Goal: Task Accomplishment & Management: Complete application form

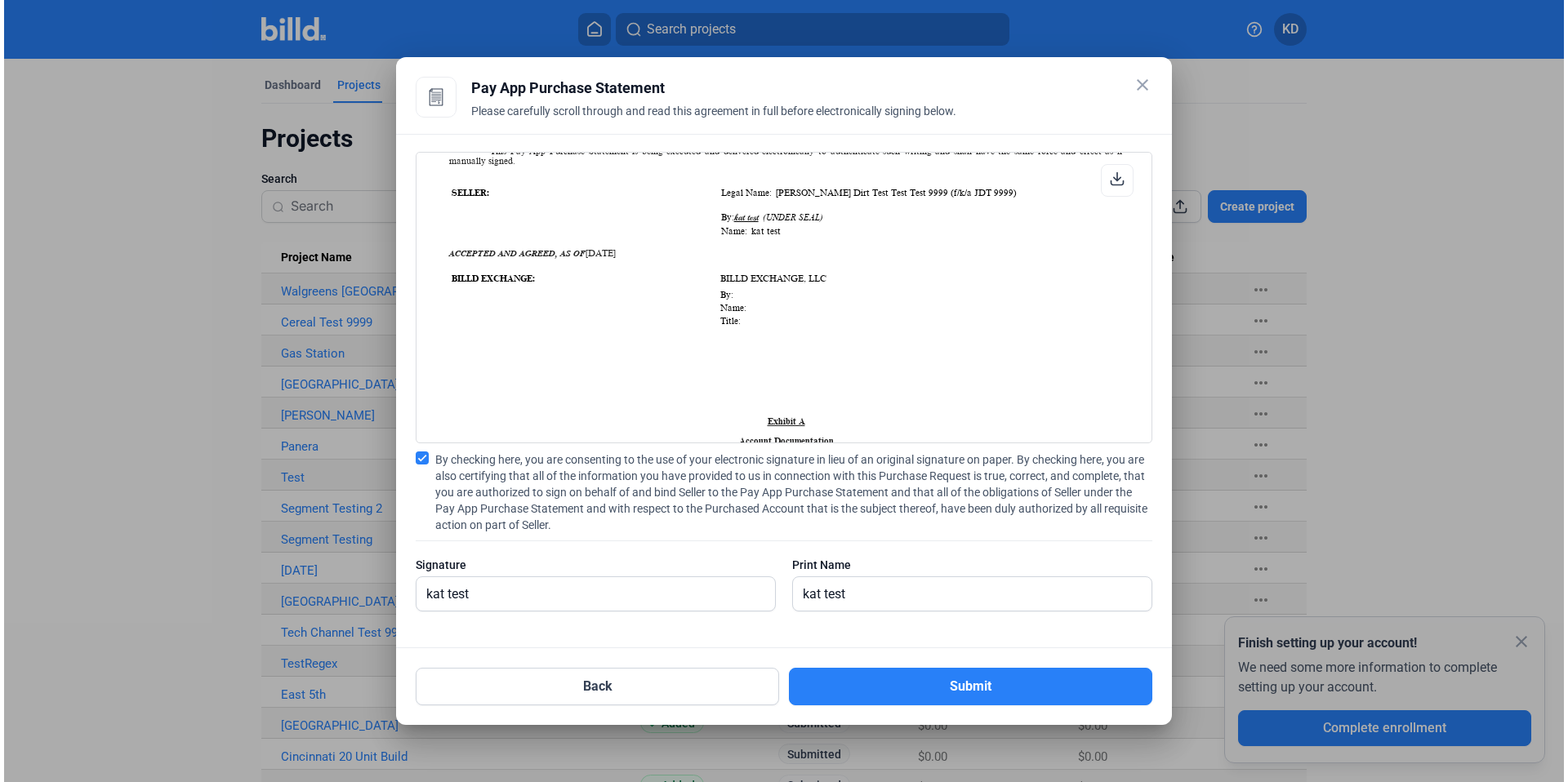
scroll to position [1155, 0]
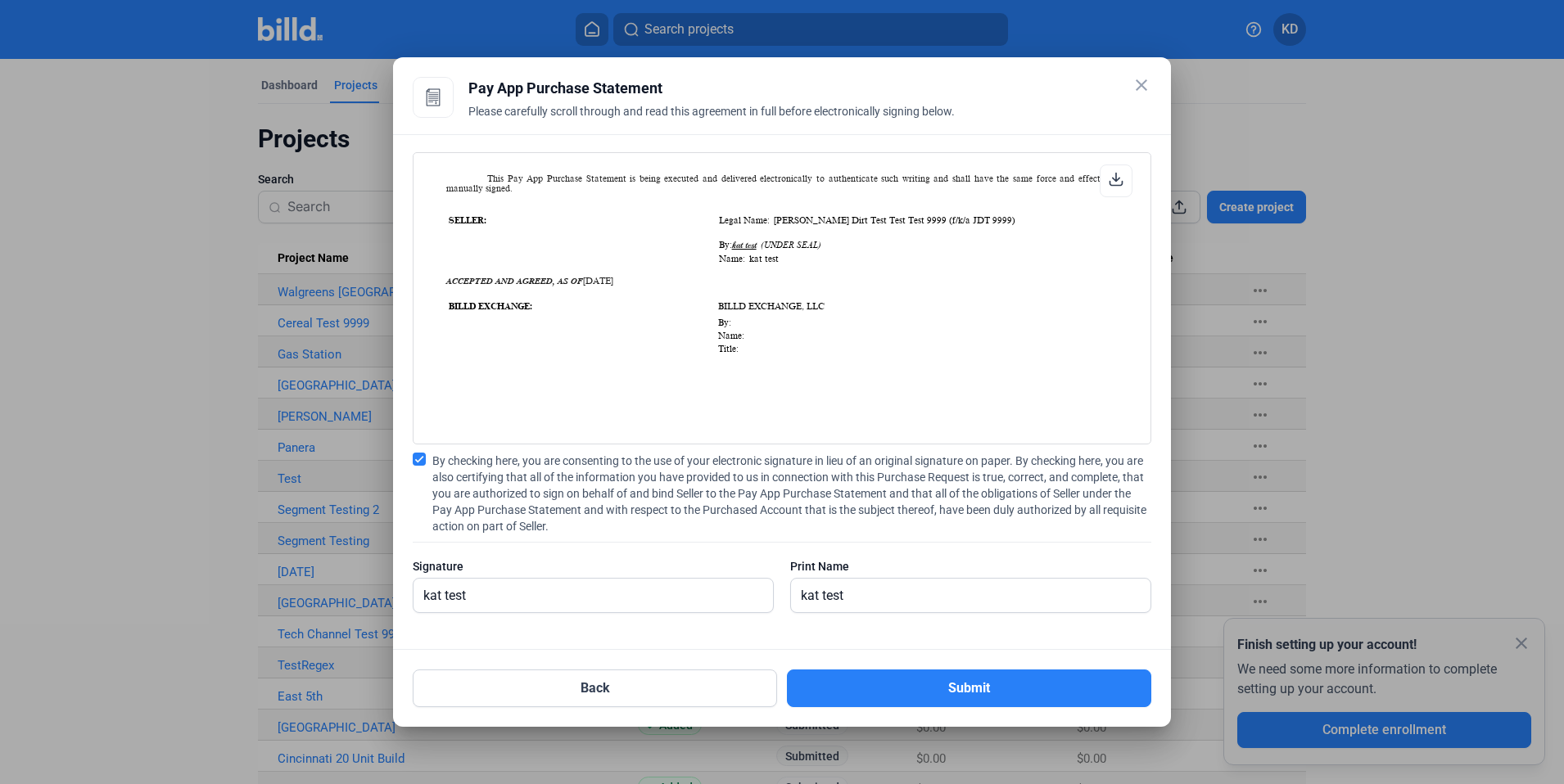
click at [1145, 81] on mat-icon "close" at bounding box center [1142, 85] width 20 height 20
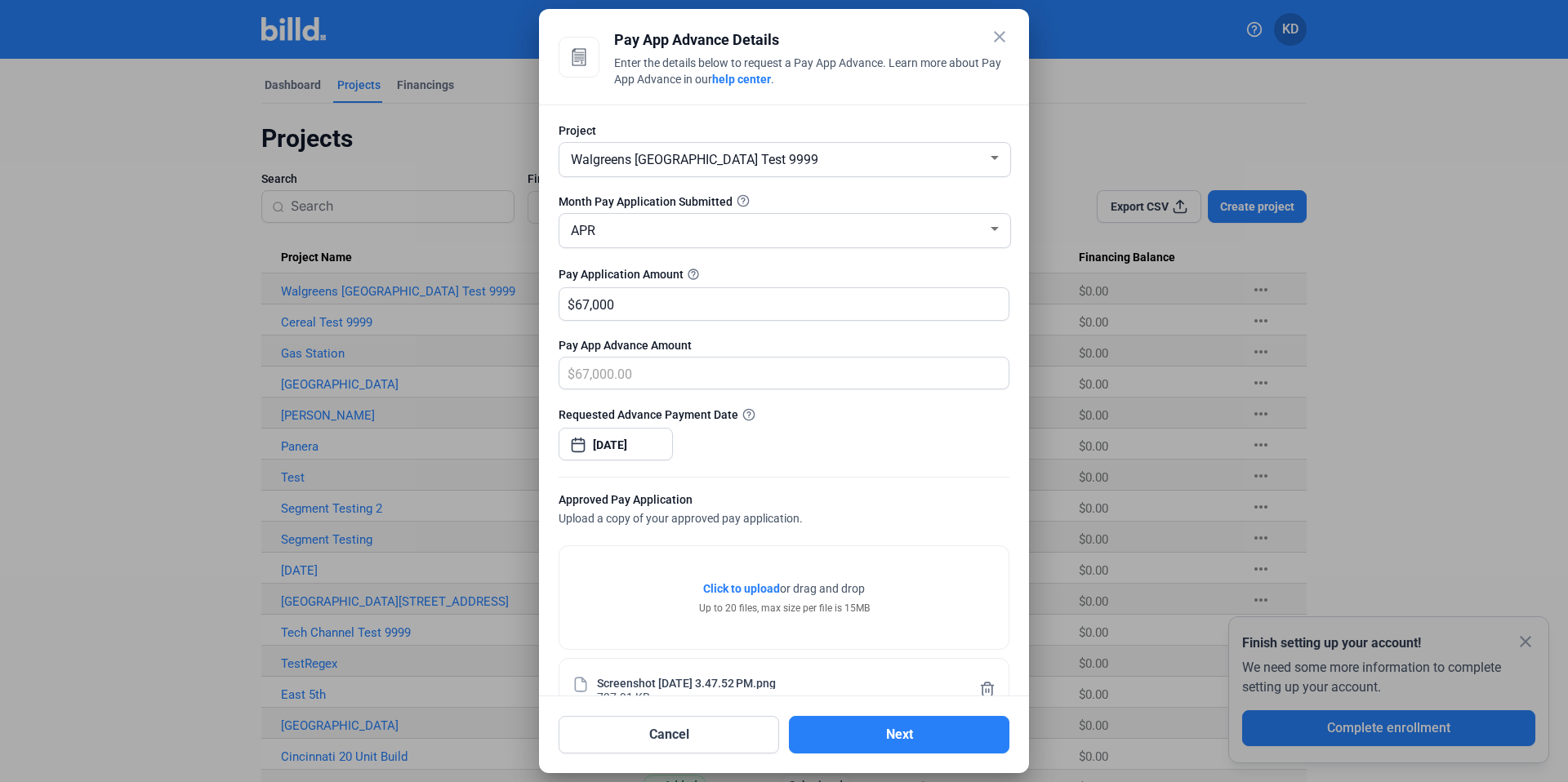
click at [1004, 34] on mat-icon "close" at bounding box center [999, 37] width 20 height 20
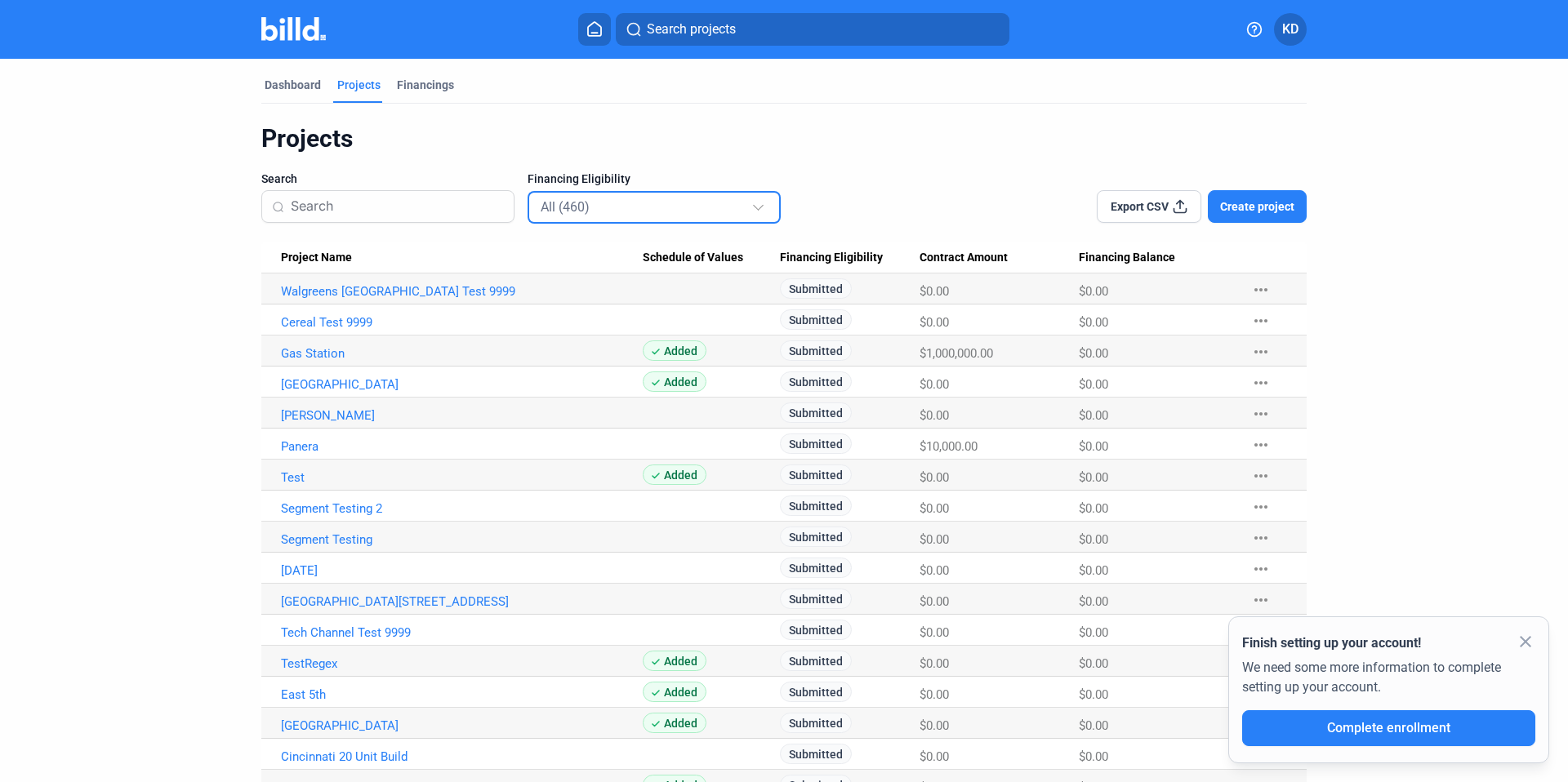
click at [609, 211] on div "All (460)" at bounding box center [646, 207] width 211 height 21
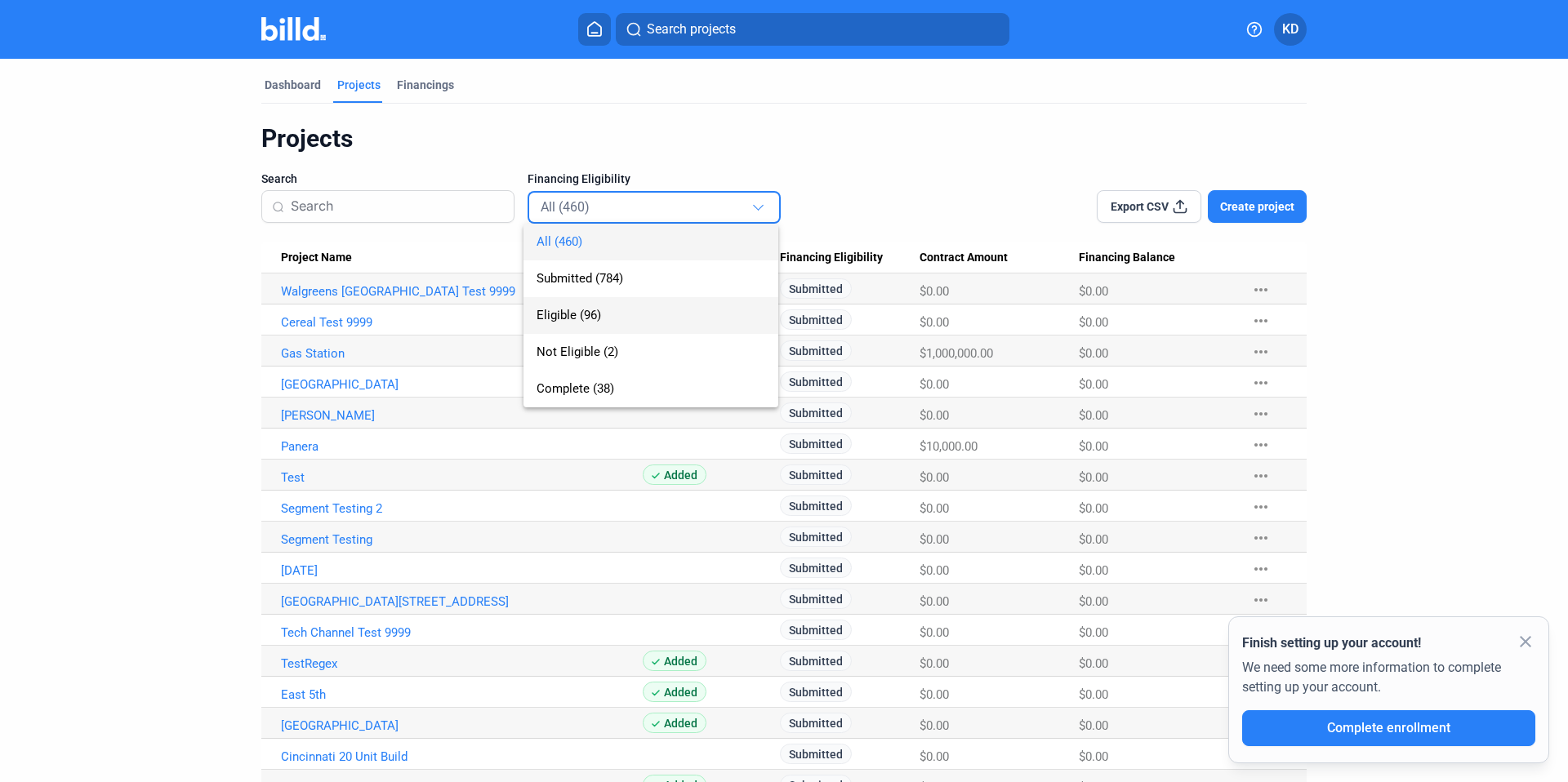
click at [592, 316] on span "Eligible (96)" at bounding box center [569, 316] width 64 height 15
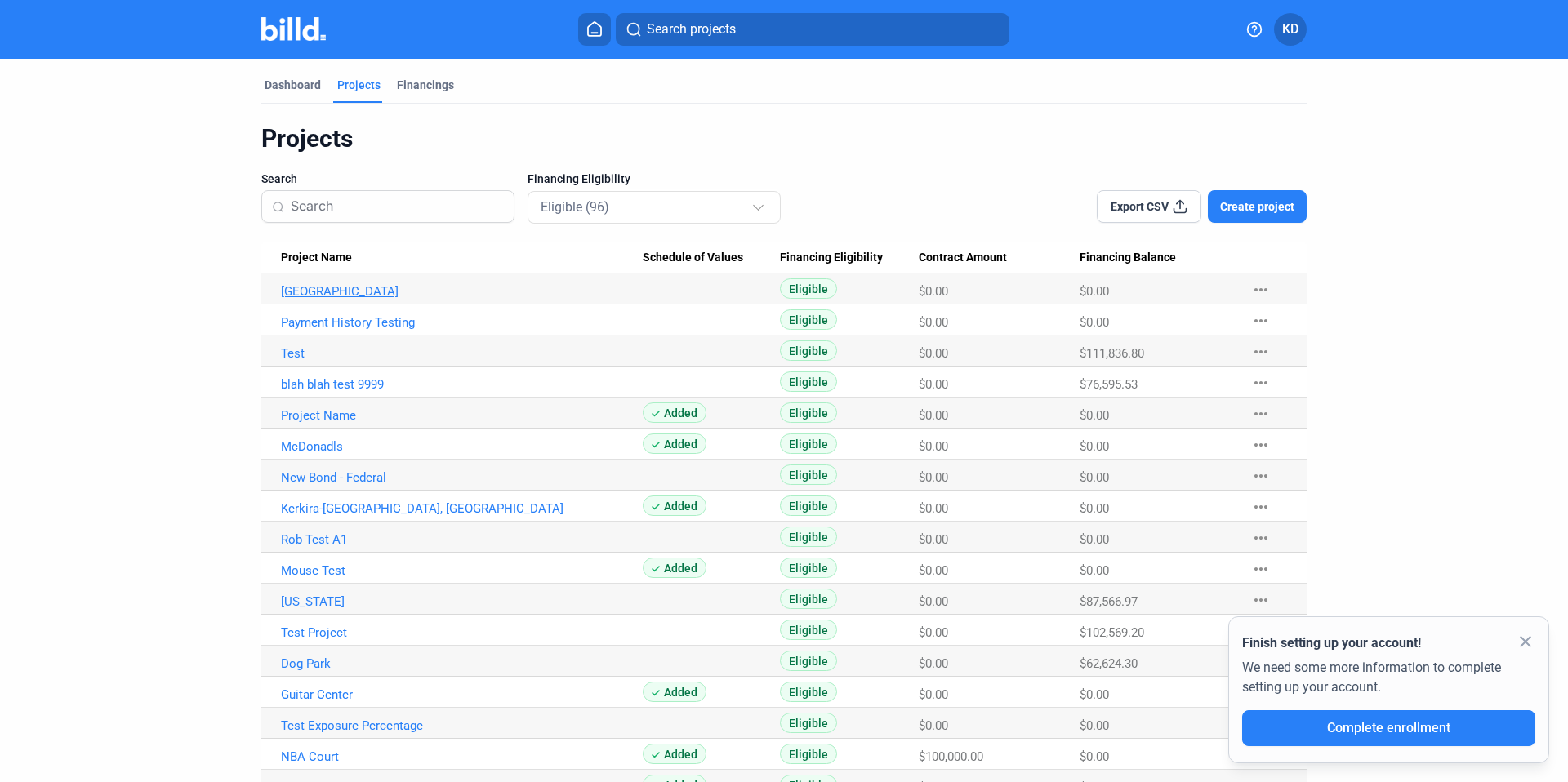
click at [301, 290] on link "[GEOGRAPHIC_DATA]" at bounding box center [461, 292] width 362 height 15
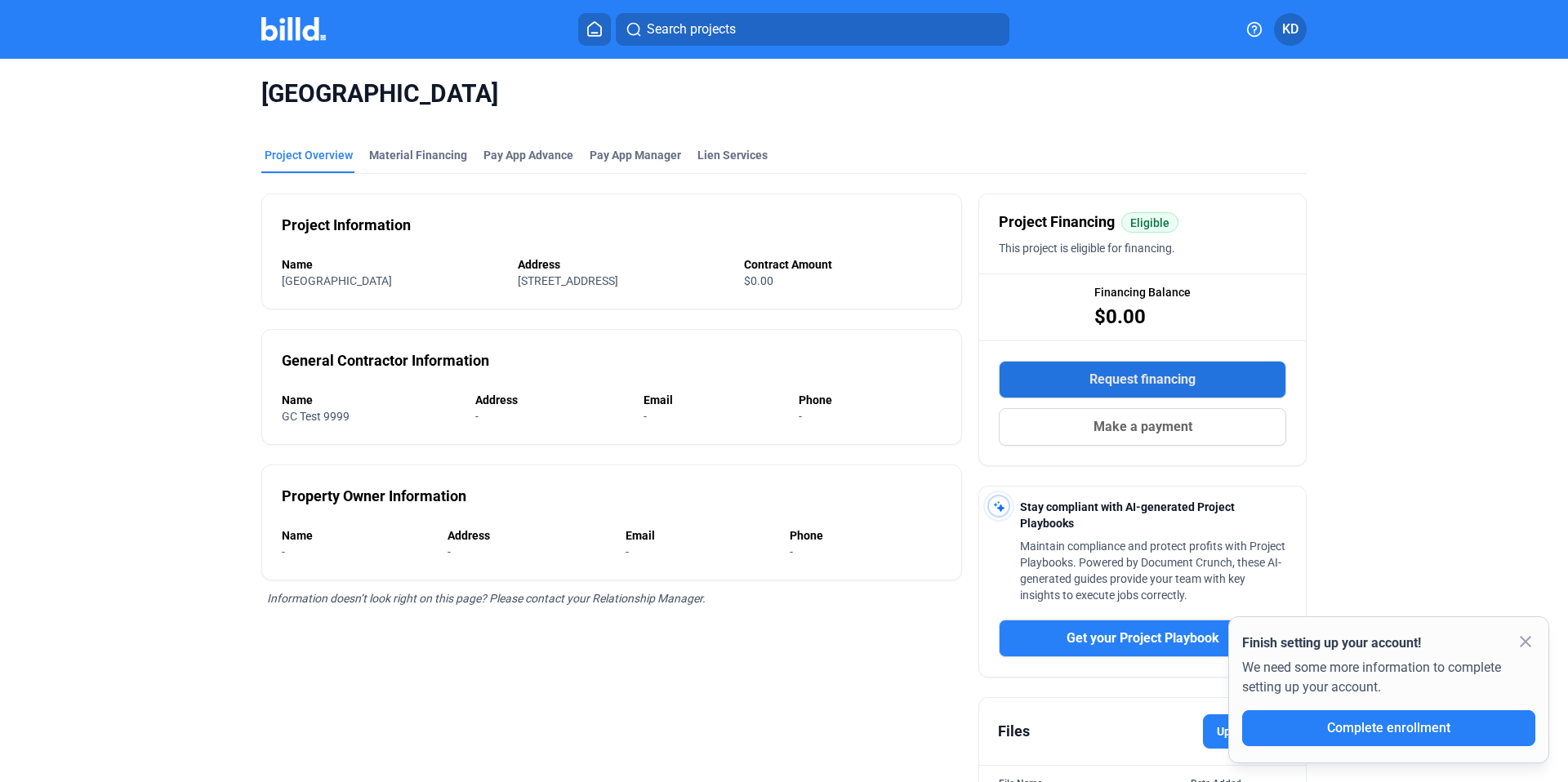
click at [1189, 372] on span "Request financing" at bounding box center [1142, 380] width 106 height 20
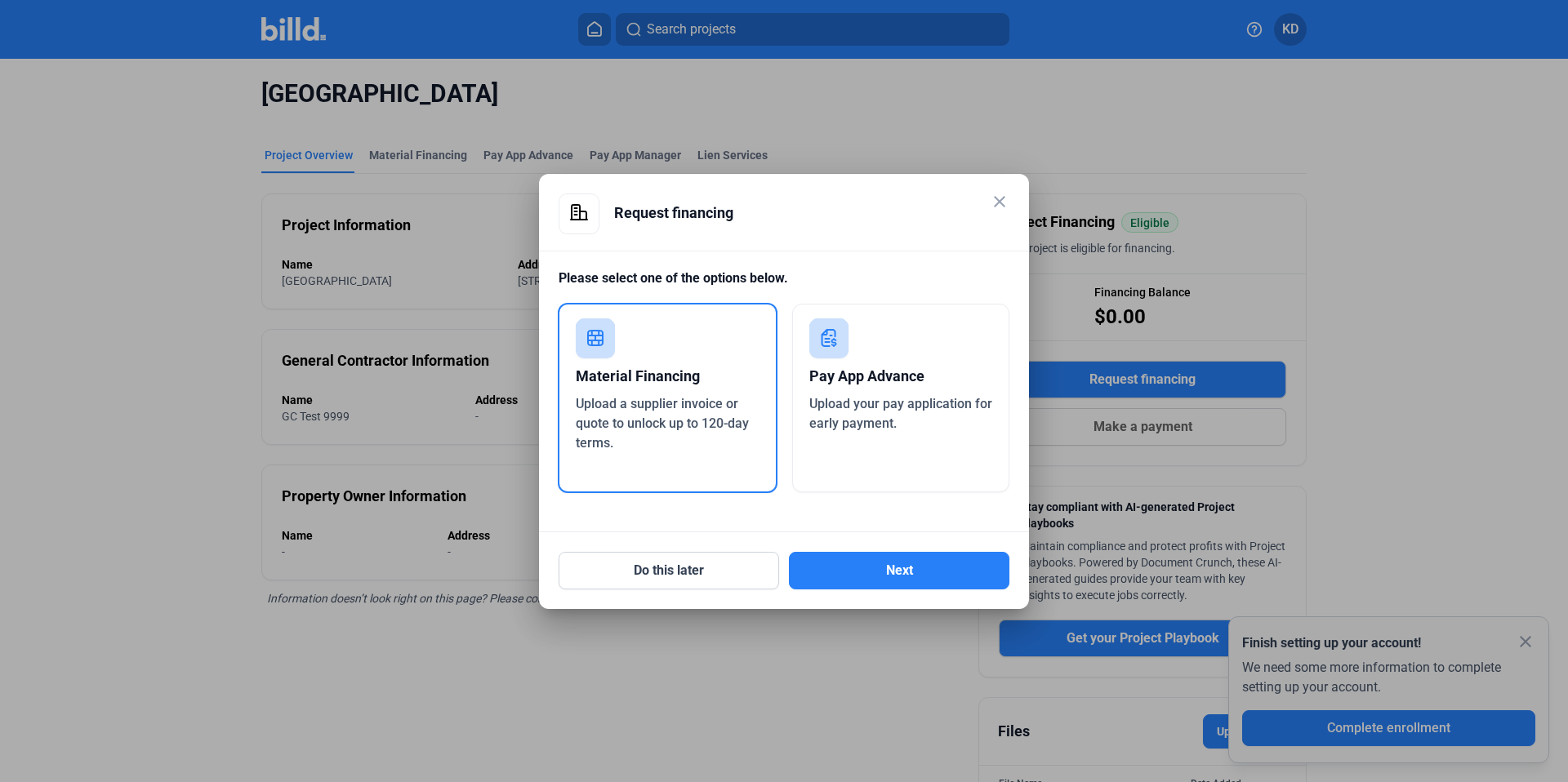
click at [897, 382] on div "Pay App Advance" at bounding box center [901, 377] width 184 height 36
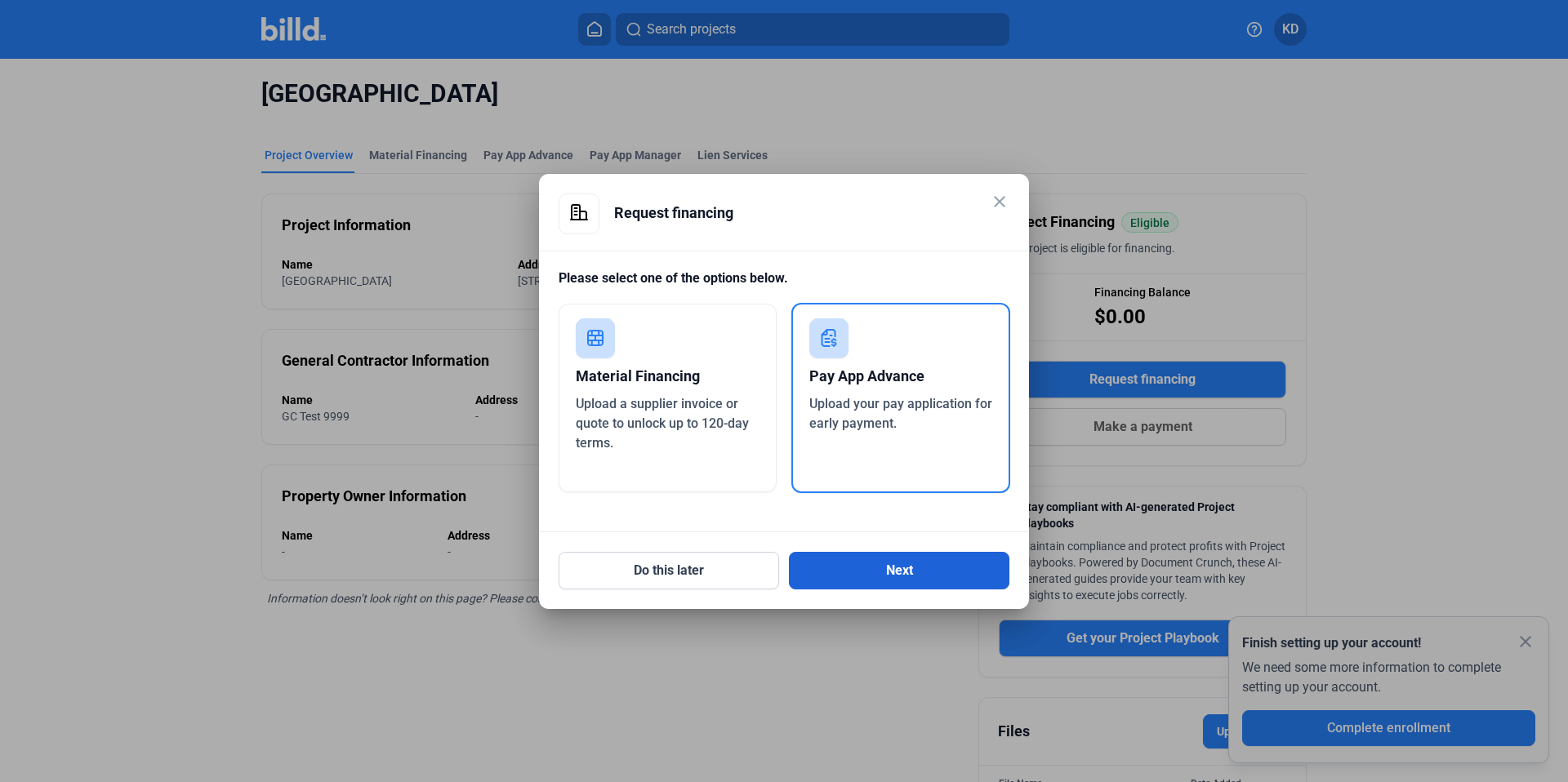
click at [888, 575] on button "Next" at bounding box center [899, 571] width 221 height 38
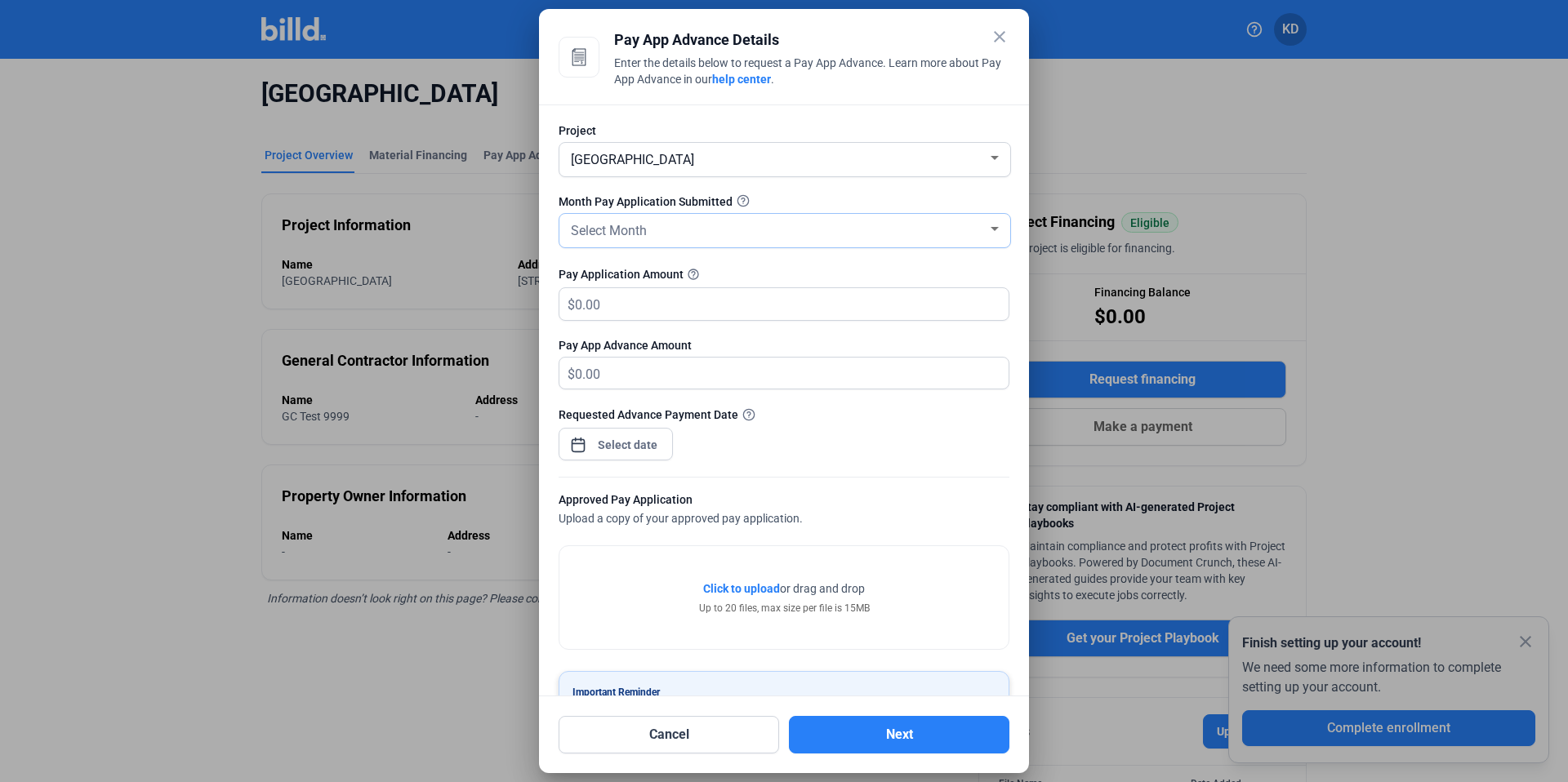
click at [609, 231] on span "Select Month" at bounding box center [609, 231] width 76 height 16
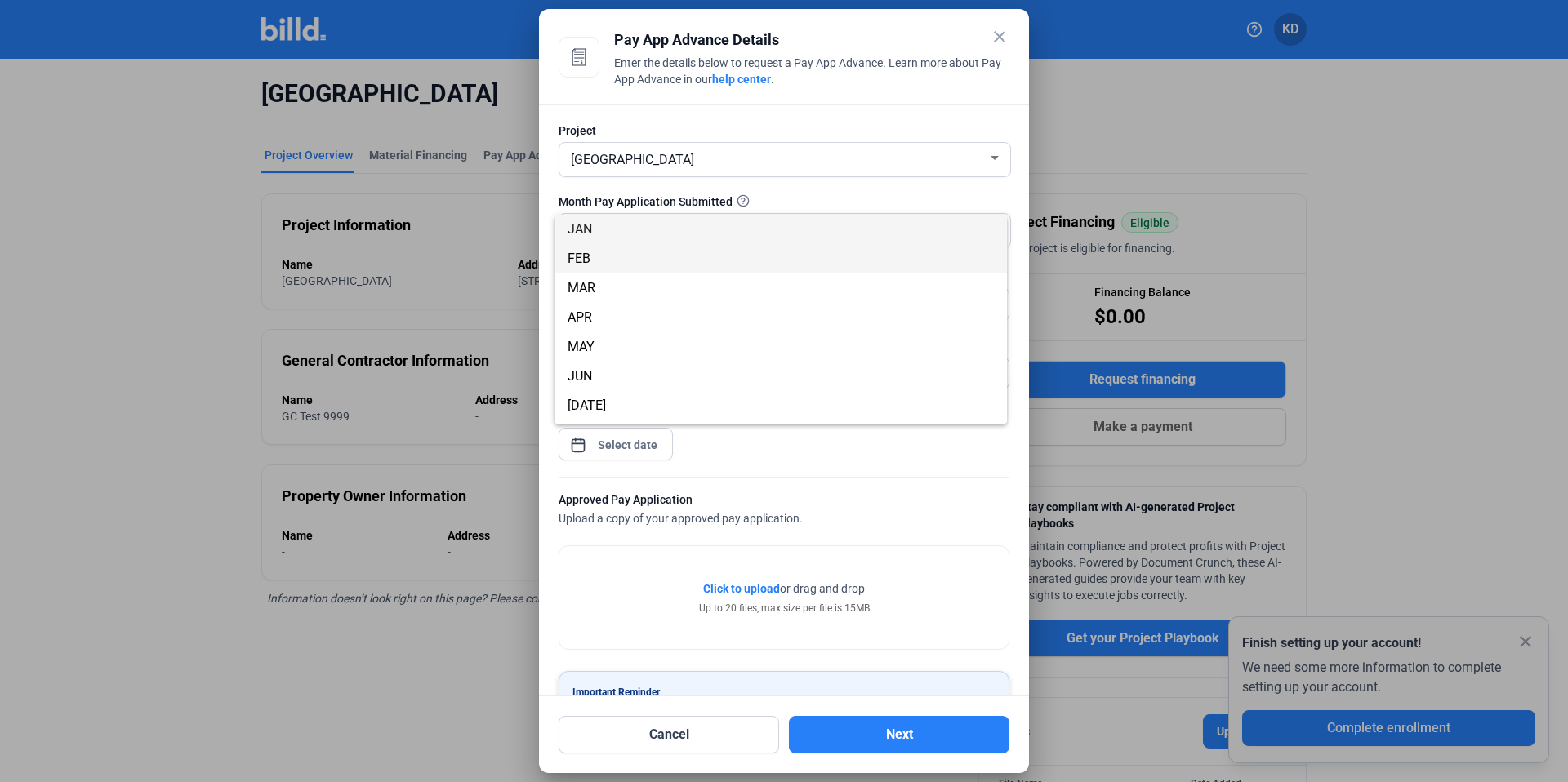
click at [615, 262] on span "FEB" at bounding box center [780, 259] width 426 height 30
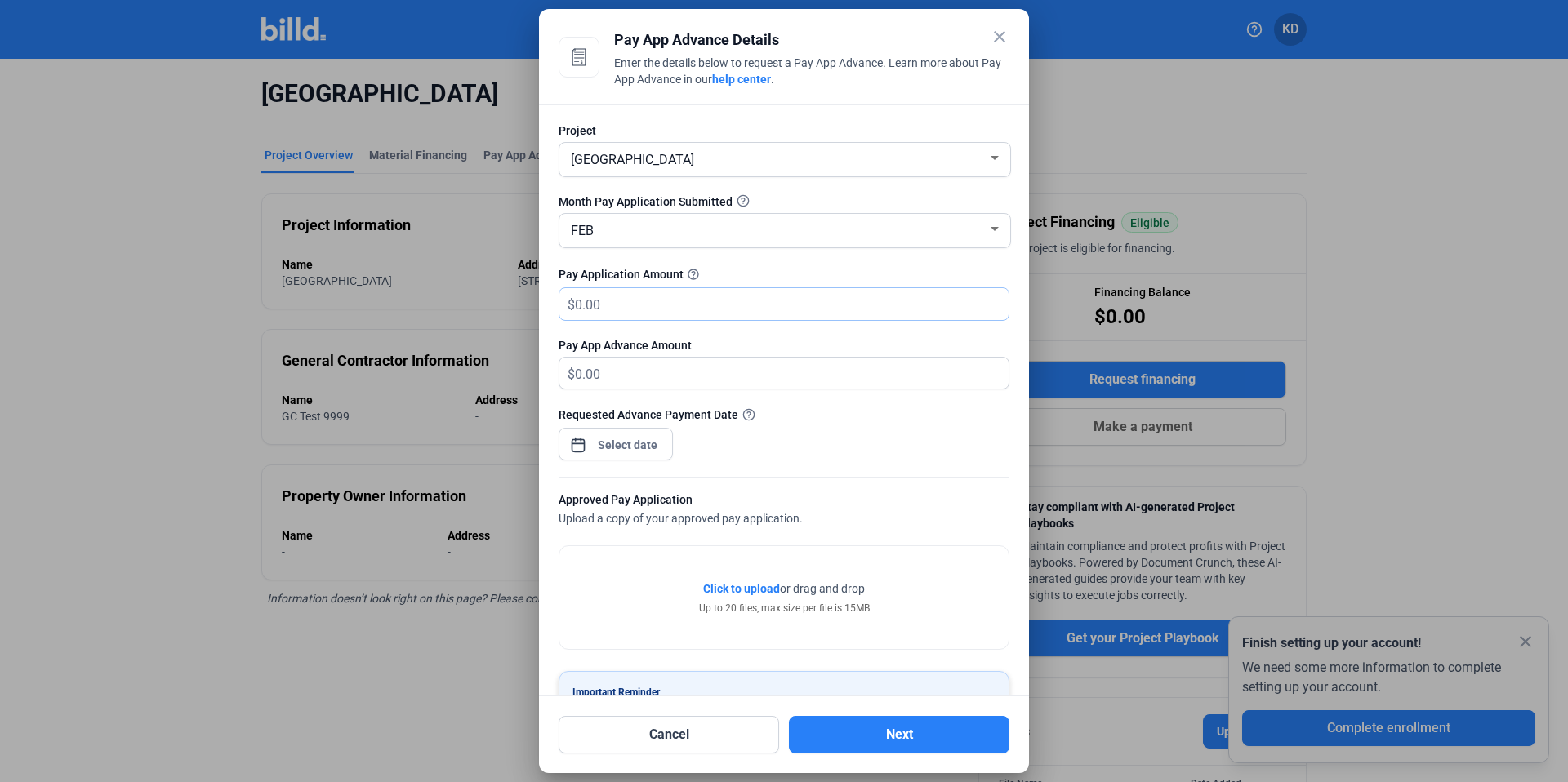
click at [612, 294] on input "text" at bounding box center [792, 304] width 433 height 32
type input "67,000"
type input "67,000.00"
click at [653, 439] on div "close Pay App Advance Details Enter the details below to request a Pay App Adva…" at bounding box center [784, 391] width 1568 height 782
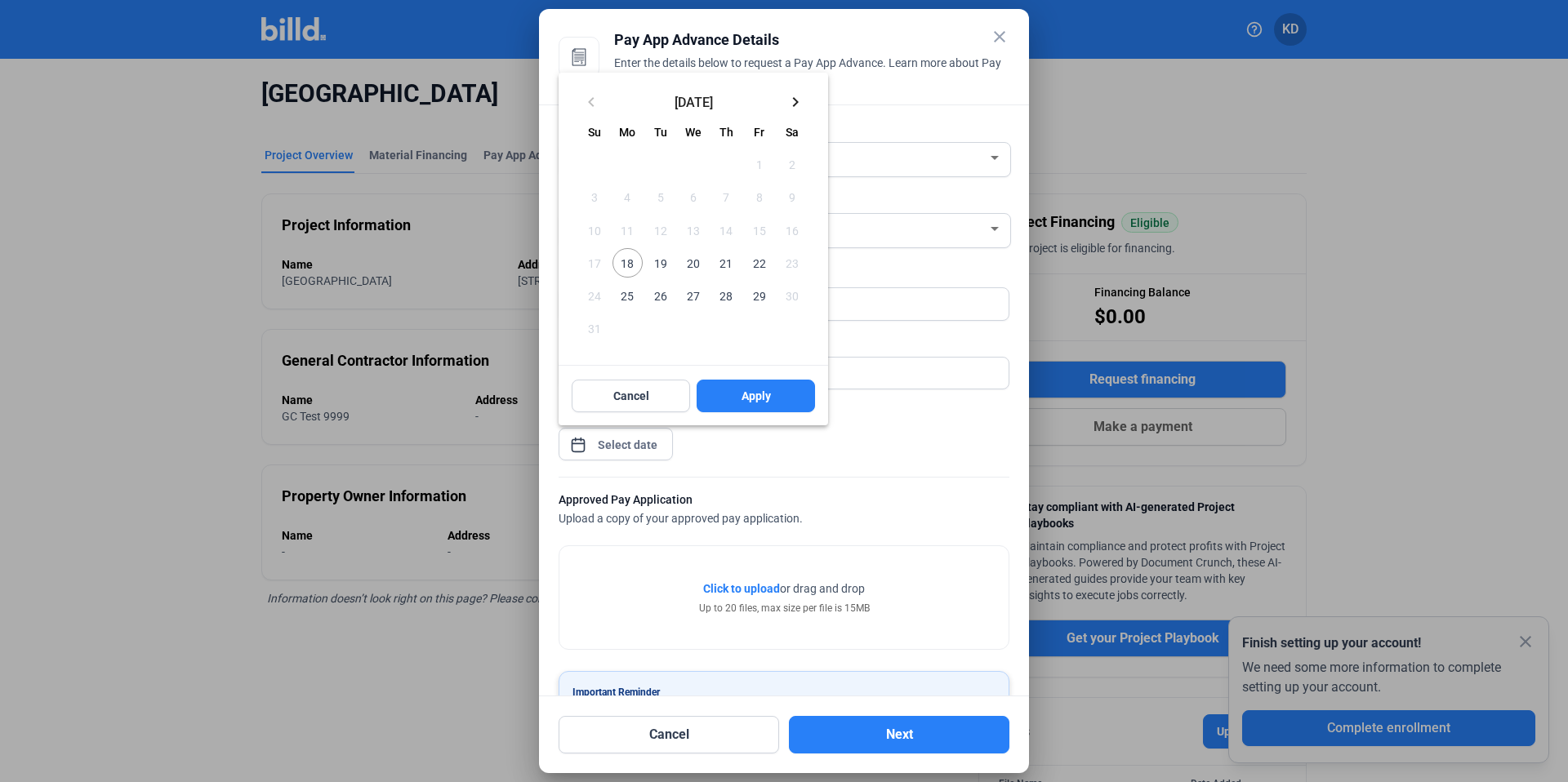
drag, startPoint x: 627, startPoint y: 263, endPoint x: 727, endPoint y: 331, distance: 120.9
click at [627, 262] on span "18" at bounding box center [627, 263] width 30 height 30
click at [758, 400] on span "Apply" at bounding box center [756, 396] width 30 height 16
type input "[DATE]"
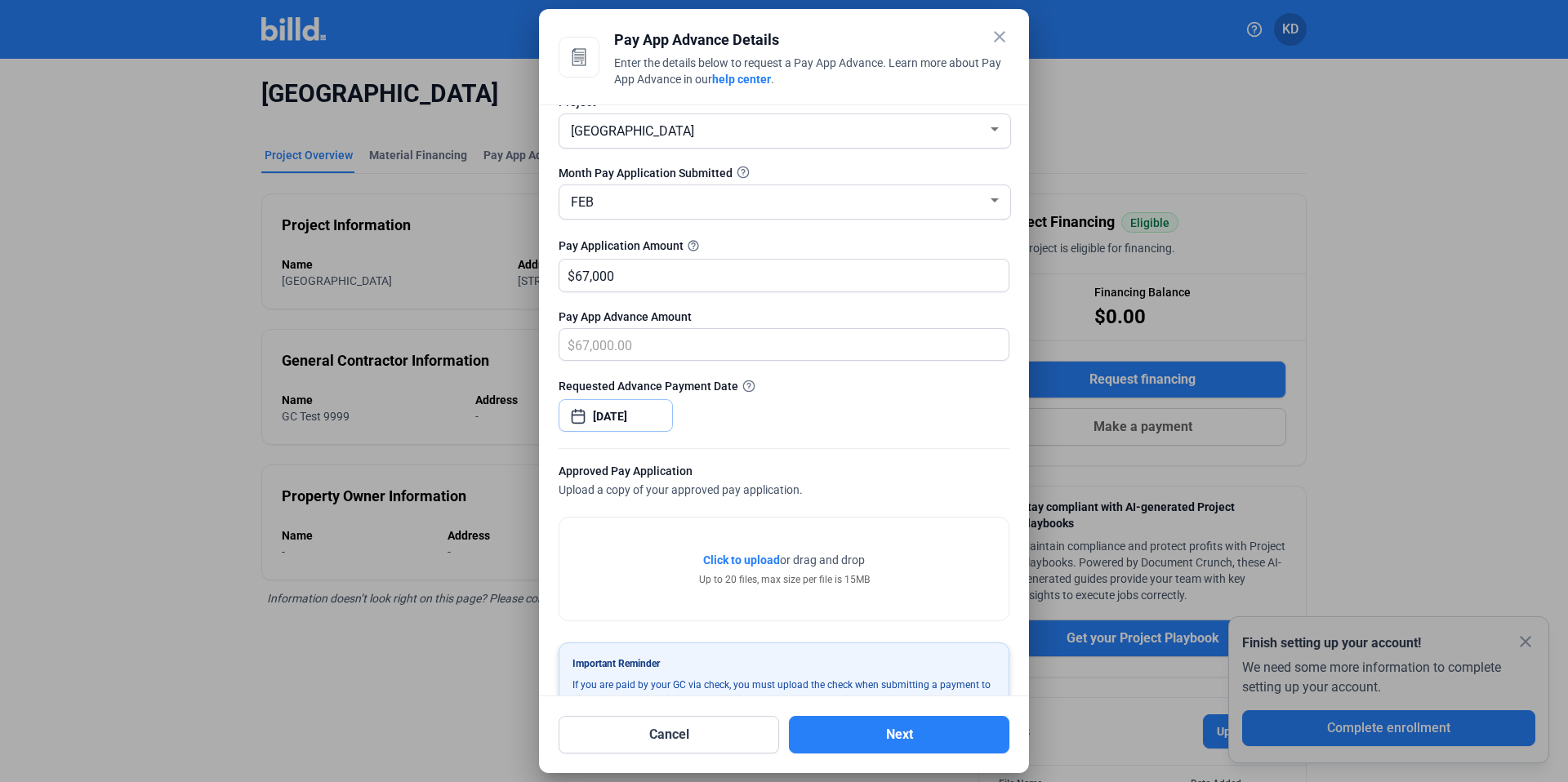
scroll to position [74, 0]
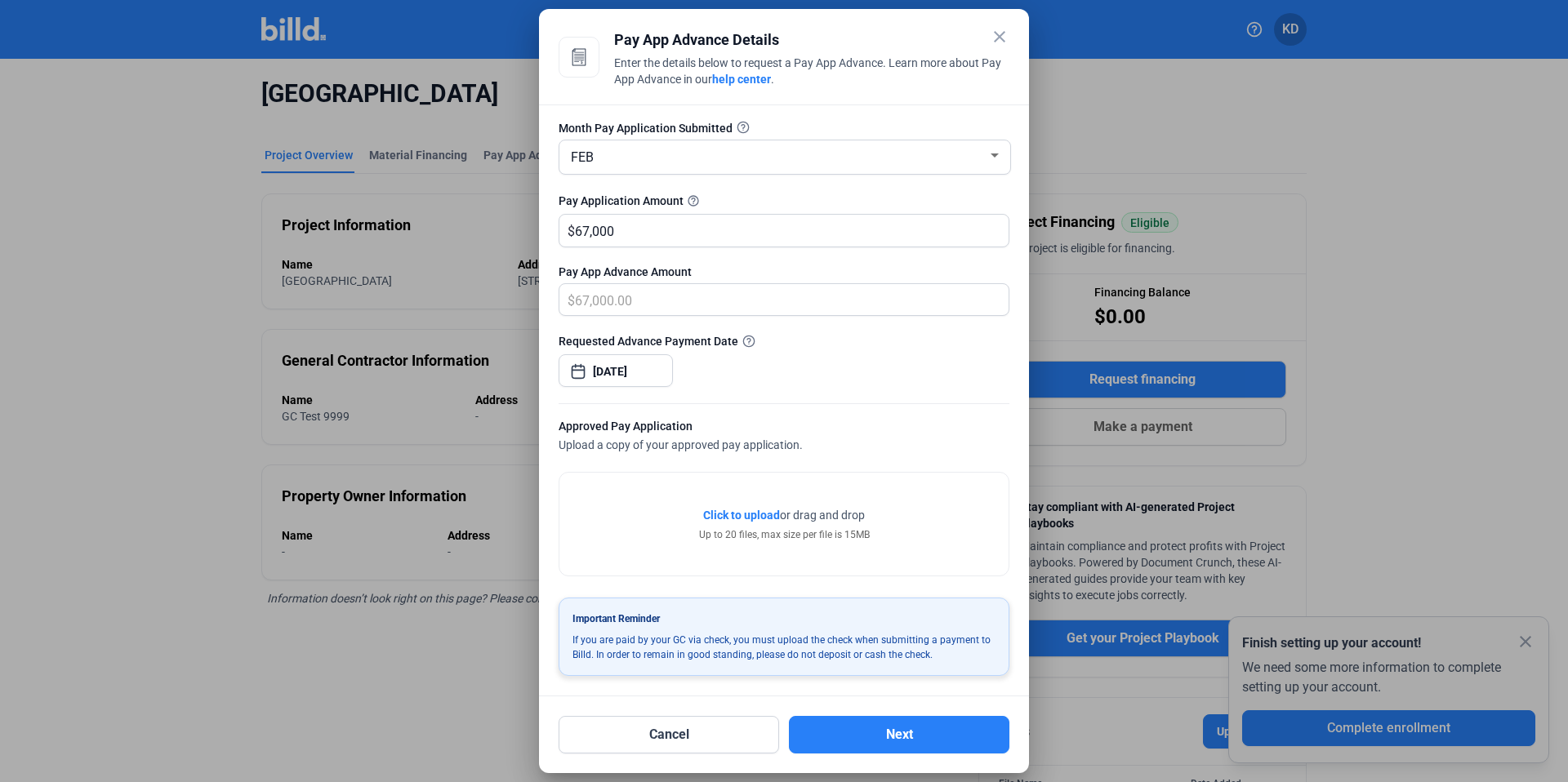
click at [726, 507] on span "Click to upload Tap to upload" at bounding box center [741, 515] width 77 height 16
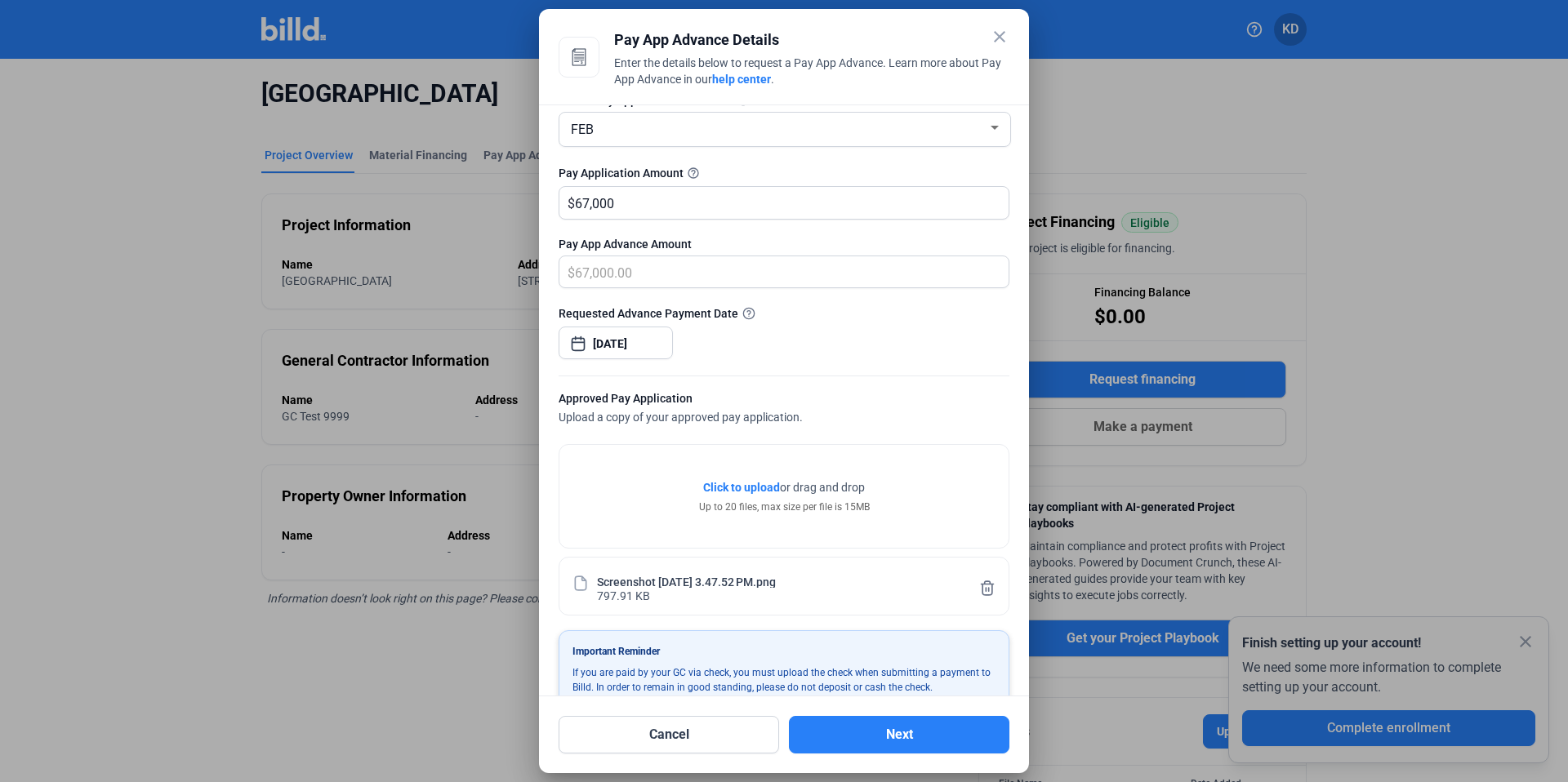
scroll to position [135, 0]
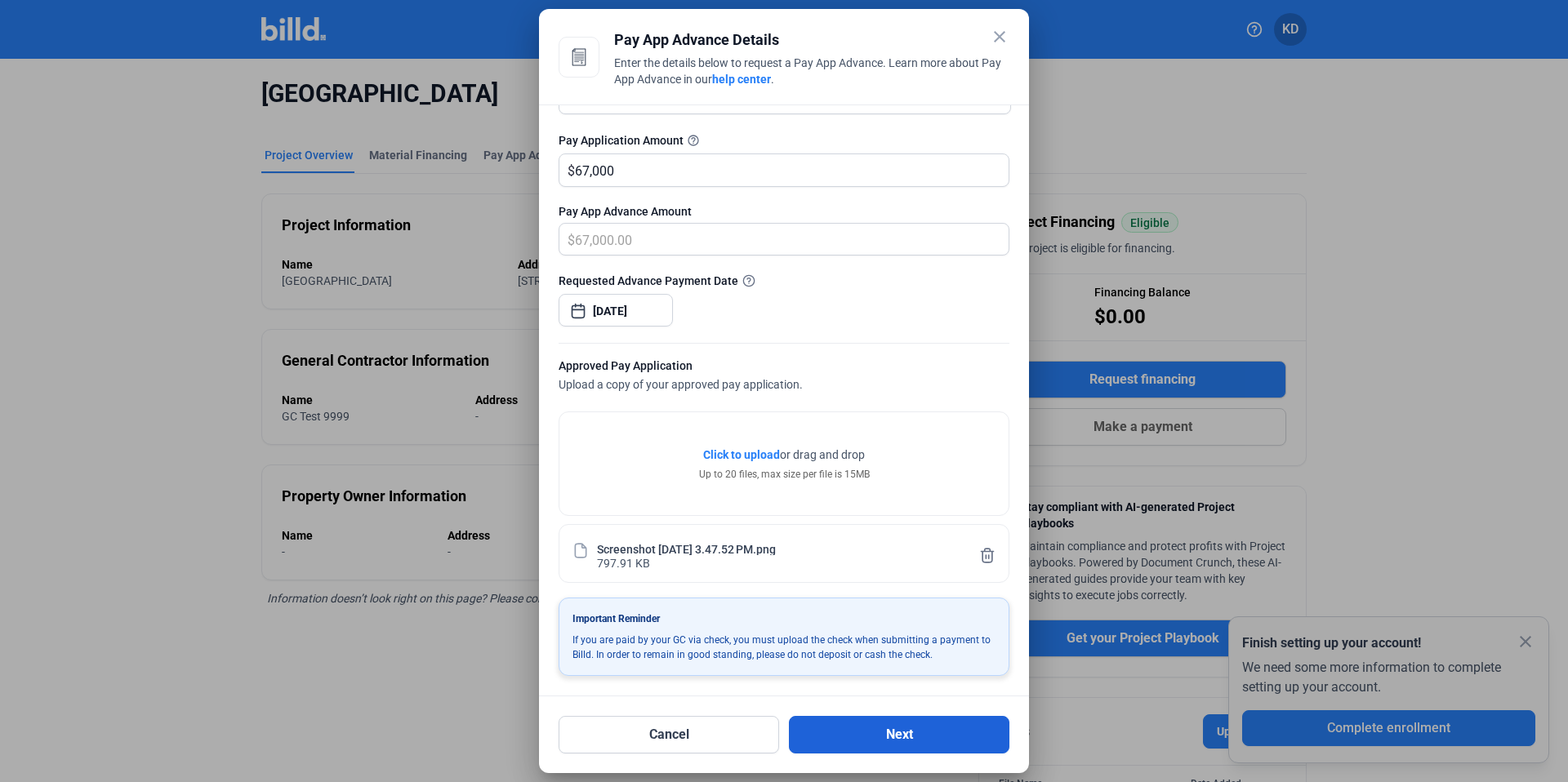
click at [924, 721] on button "Next" at bounding box center [899, 735] width 221 height 38
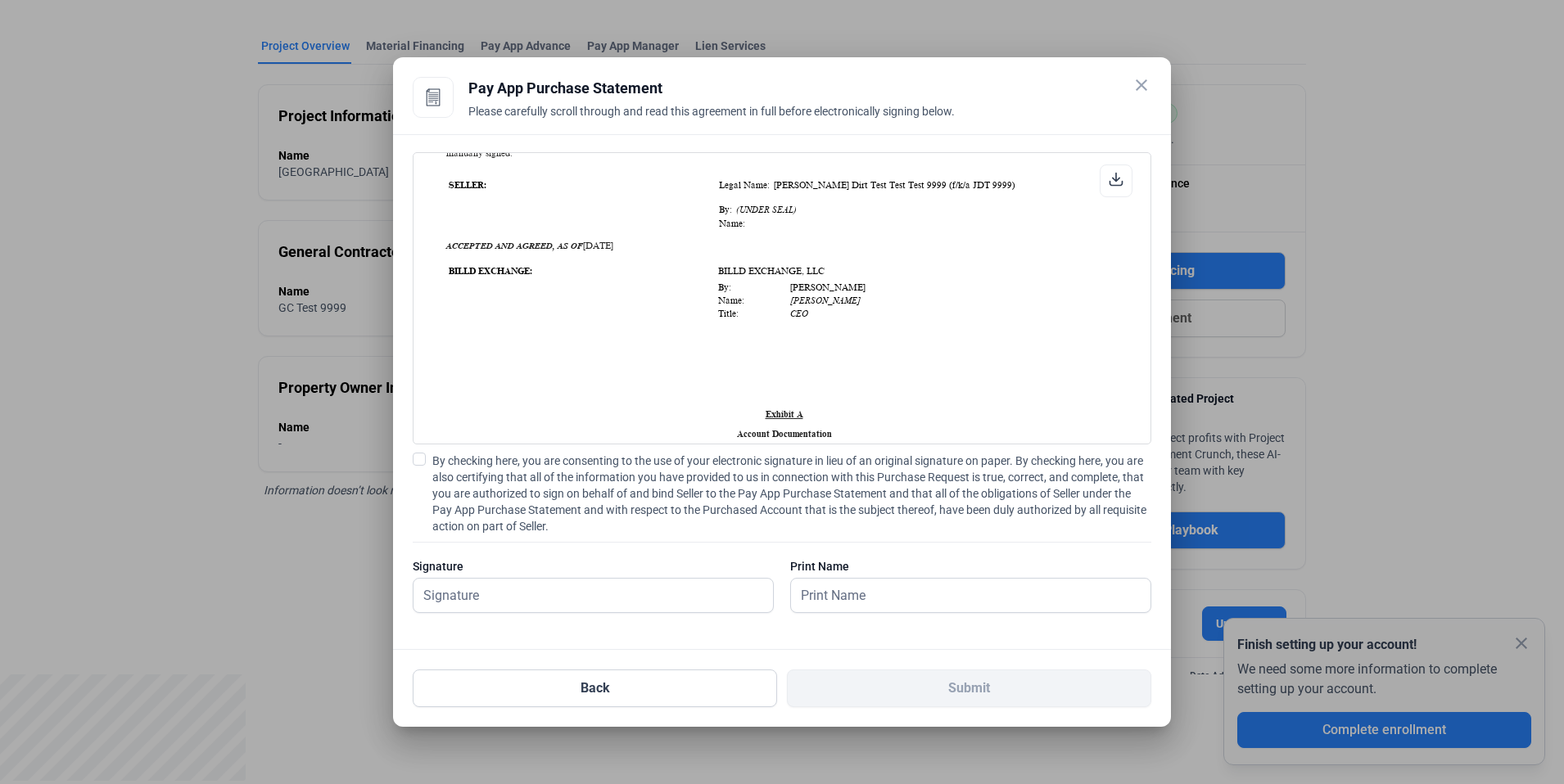
scroll to position [1190, 0]
click at [413, 461] on span at bounding box center [419, 459] width 13 height 13
click at [0, 0] on input "By checking here, you are consenting to the use of your electronic signature in…" at bounding box center [0, 0] width 0 height 0
click at [494, 596] on input "text" at bounding box center [592, 596] width 359 height 34
type input "bowsi test"
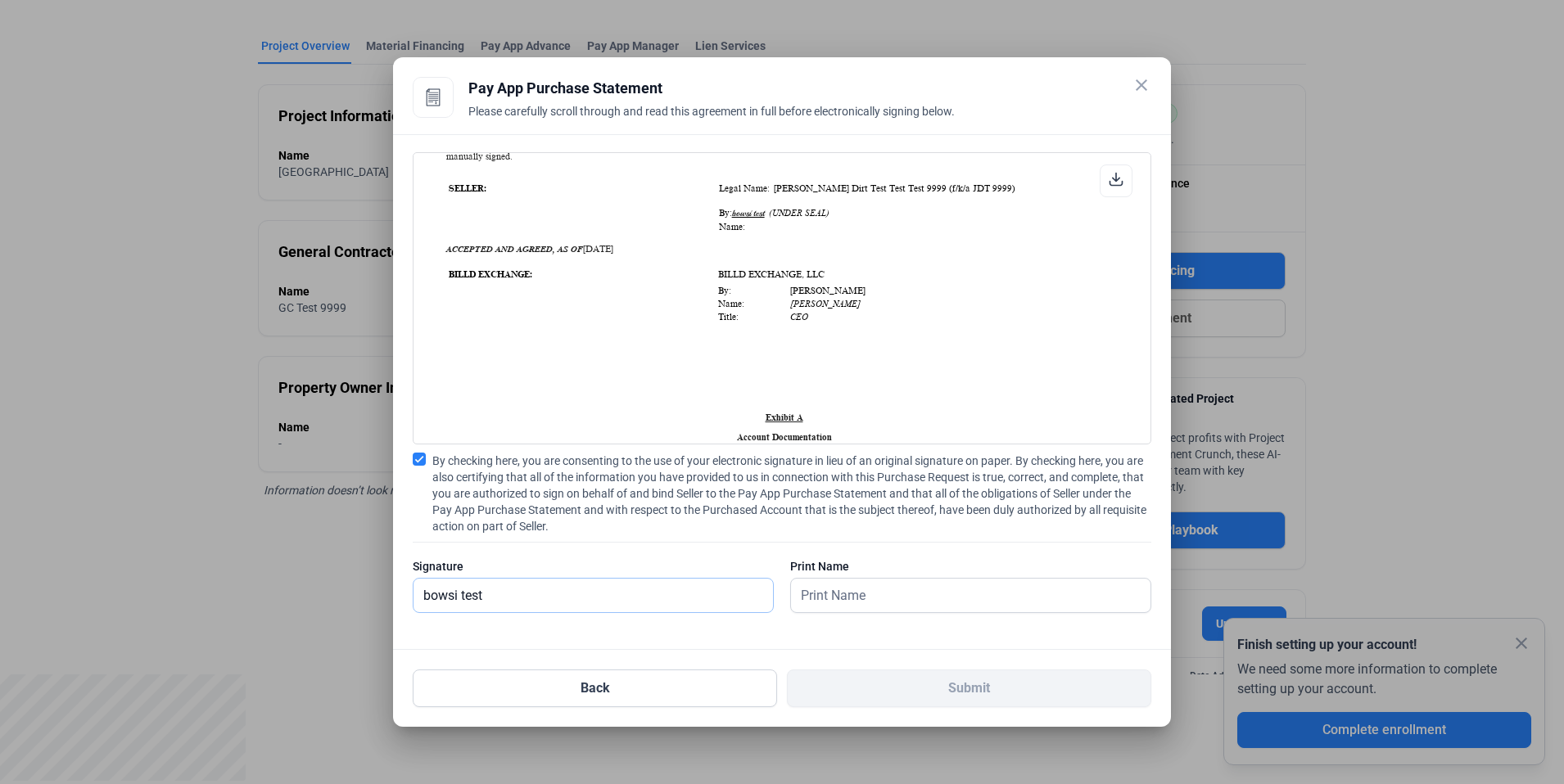
scroll to position [1194, 0]
drag, startPoint x: 514, startPoint y: 588, endPoint x: 382, endPoint y: 583, distance: 132.1
click at [382, 583] on div "close Pay App Advance Details Enter the details below to request a Pay App Adva…" at bounding box center [782, 392] width 1564 height 784
click at [527, 597] on input "text" at bounding box center [592, 596] width 359 height 34
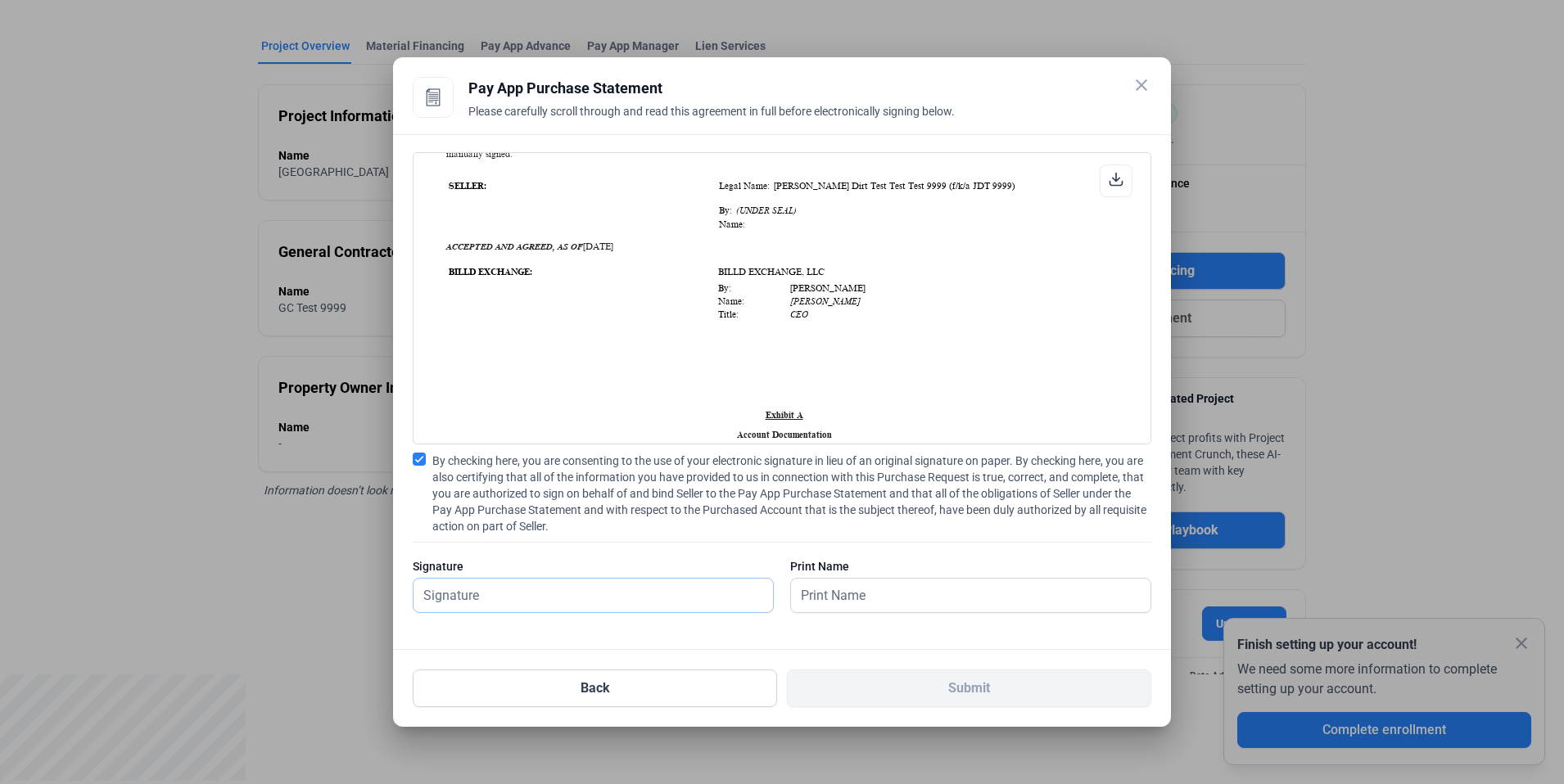
type input "kat test"
click at [904, 600] on input "text" at bounding box center [961, 596] width 341 height 34
type input "kat test"
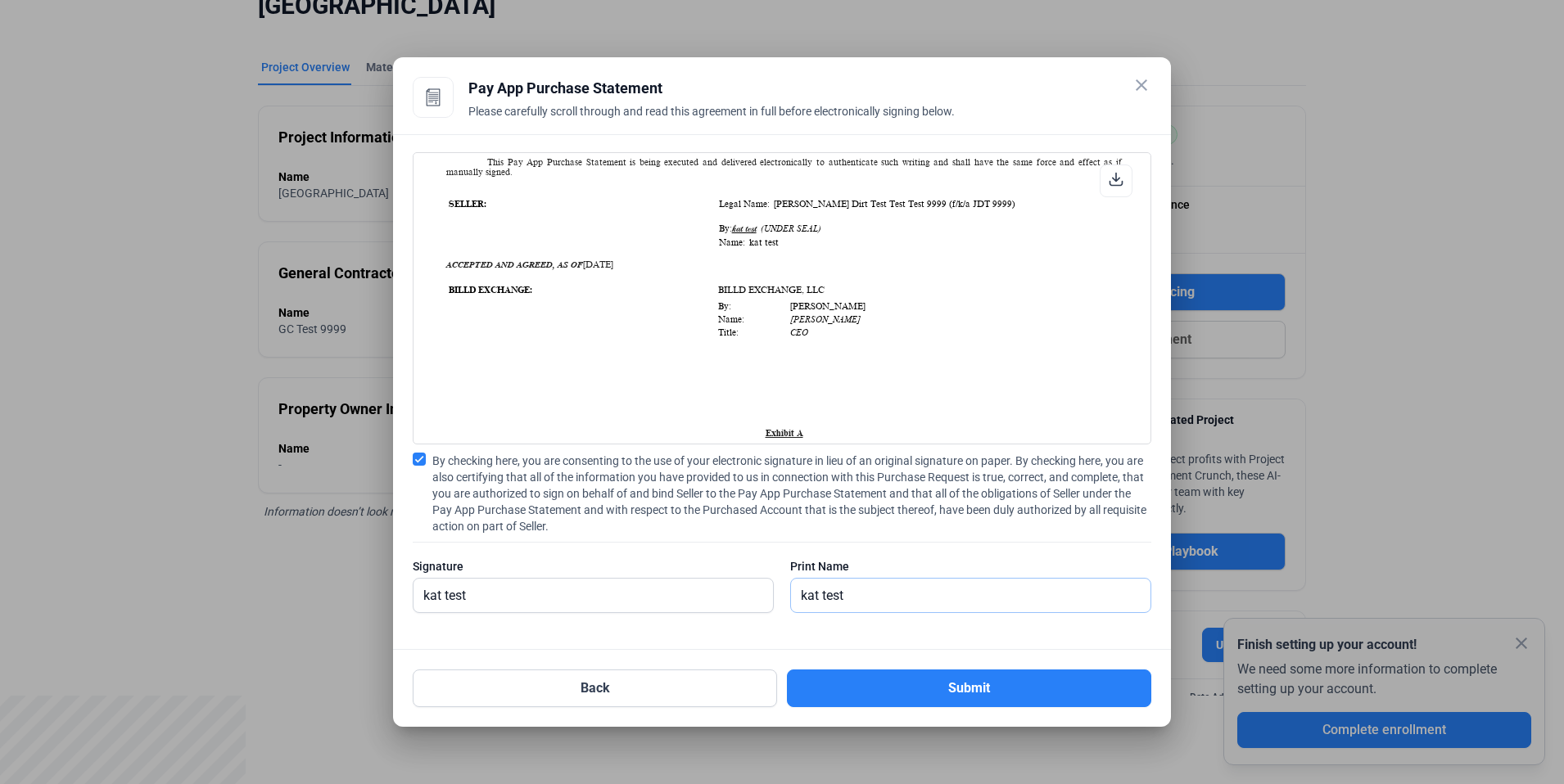
scroll to position [1176, 0]
